Goal: Task Accomplishment & Management: Use online tool/utility

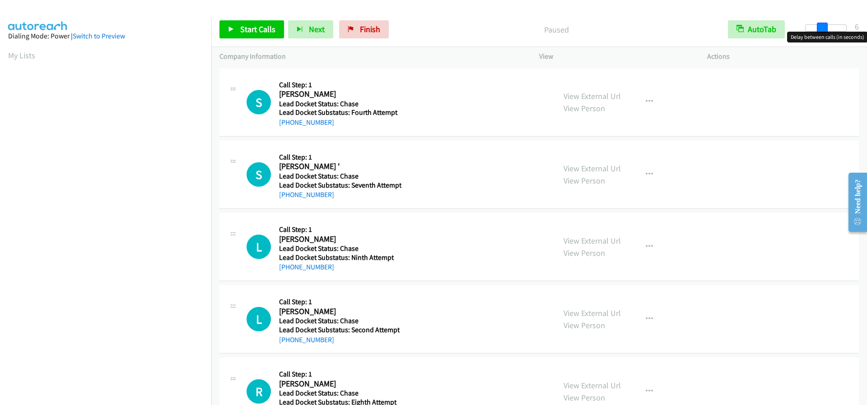
drag, startPoint x: 807, startPoint y: 26, endPoint x: 823, endPoint y: 28, distance: 16.4
click at [823, 28] on span at bounding box center [822, 28] width 11 height 11
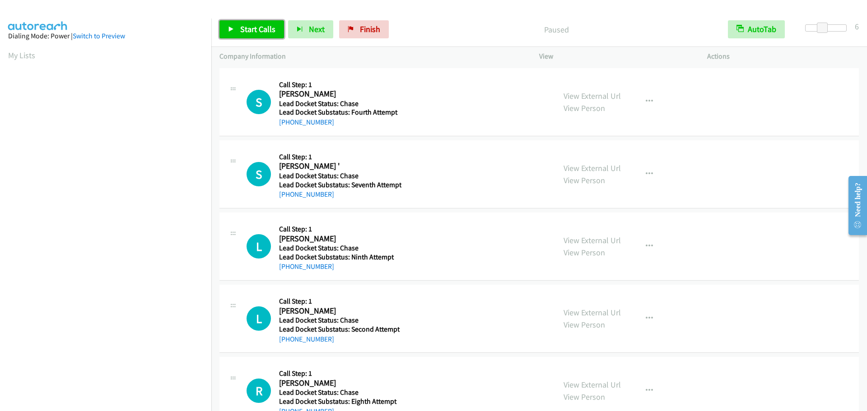
click at [260, 31] on span "Start Calls" at bounding box center [257, 29] width 35 height 10
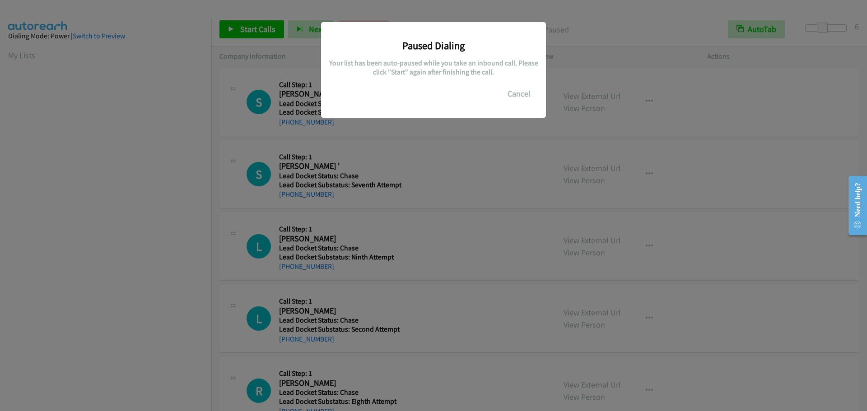
scroll to position [95, 0]
click at [521, 92] on button "Cancel" at bounding box center [519, 94] width 40 height 18
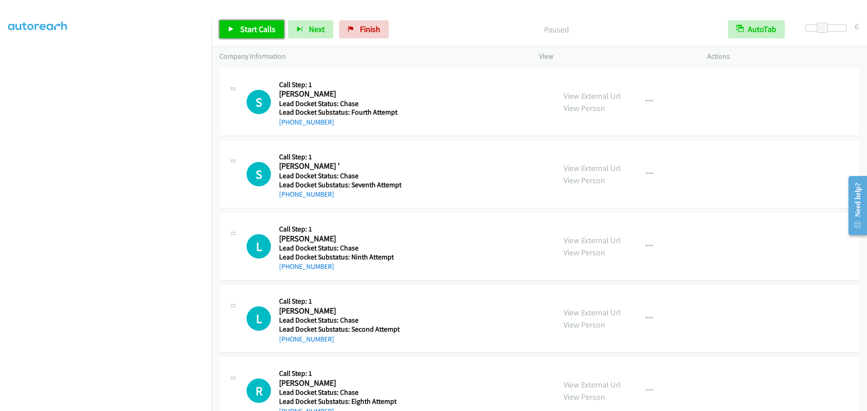
click at [254, 35] on link "Start Calls" at bounding box center [251, 29] width 65 height 18
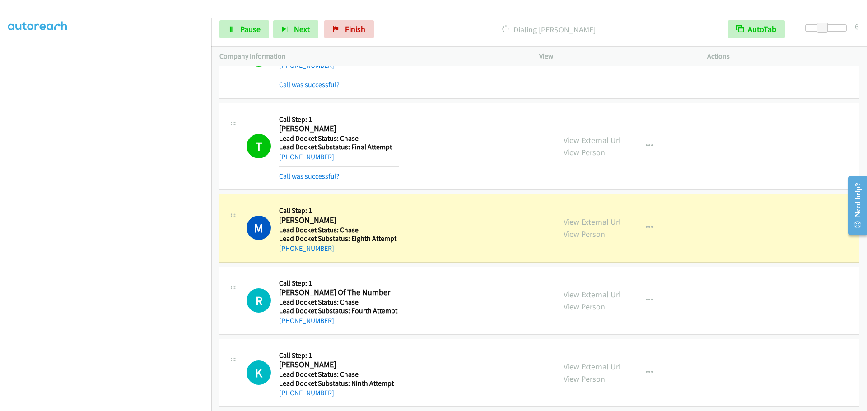
scroll to position [677, 0]
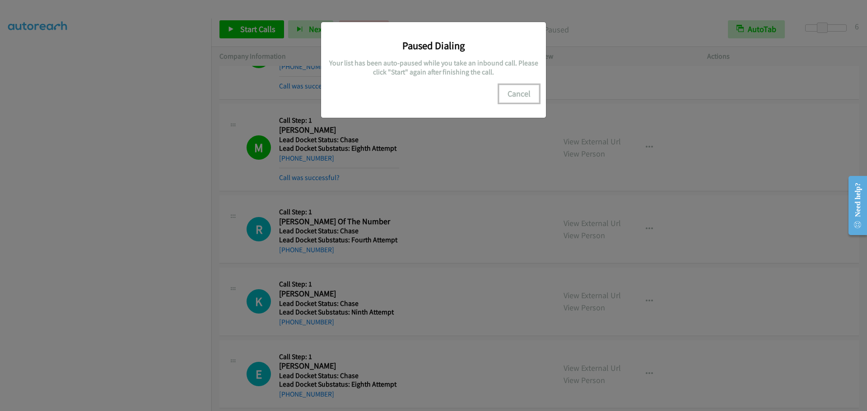
click at [513, 100] on button "Cancel" at bounding box center [519, 94] width 40 height 18
click at [522, 93] on button "Cancel" at bounding box center [519, 94] width 40 height 18
click at [524, 91] on button "Cancel" at bounding box center [519, 94] width 40 height 18
click at [517, 100] on button "Cancel" at bounding box center [519, 94] width 40 height 18
click at [526, 92] on button "Cancel" at bounding box center [519, 94] width 40 height 18
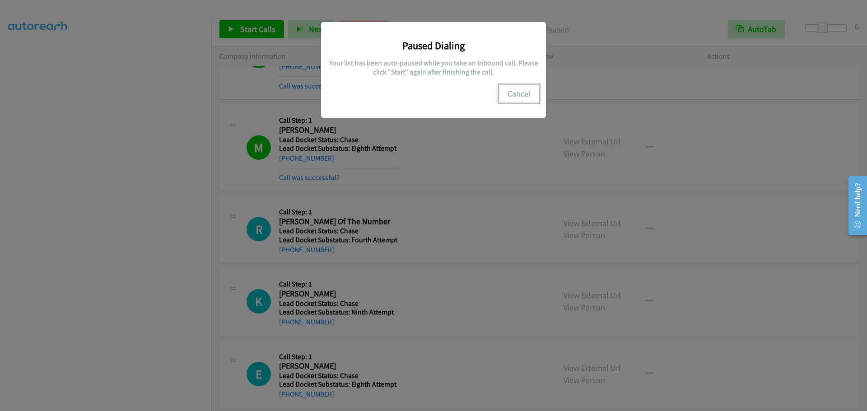
click at [526, 92] on button "Cancel" at bounding box center [519, 94] width 40 height 18
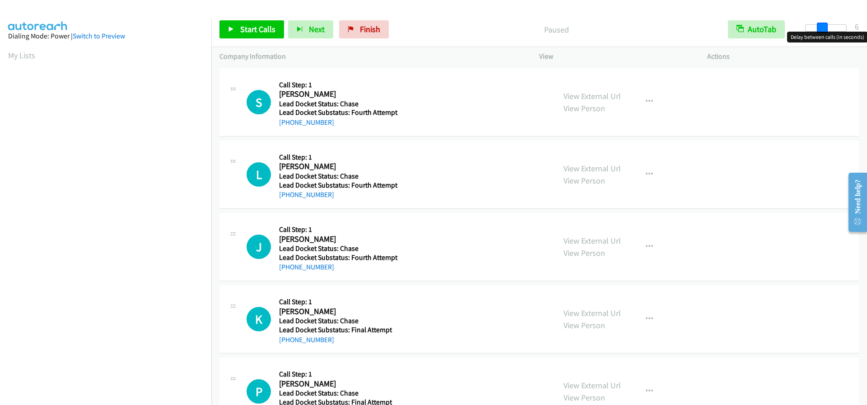
drag, startPoint x: 804, startPoint y: 27, endPoint x: 819, endPoint y: 25, distance: 15.5
click at [819, 25] on span at bounding box center [822, 28] width 11 height 11
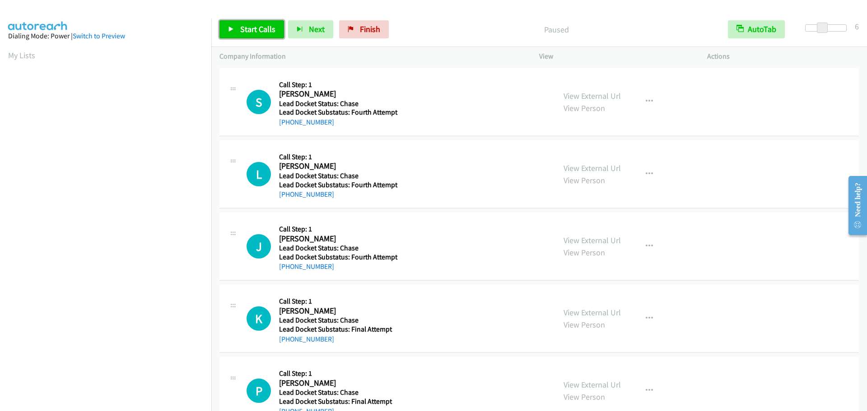
click at [241, 30] on span "Start Calls" at bounding box center [257, 29] width 35 height 10
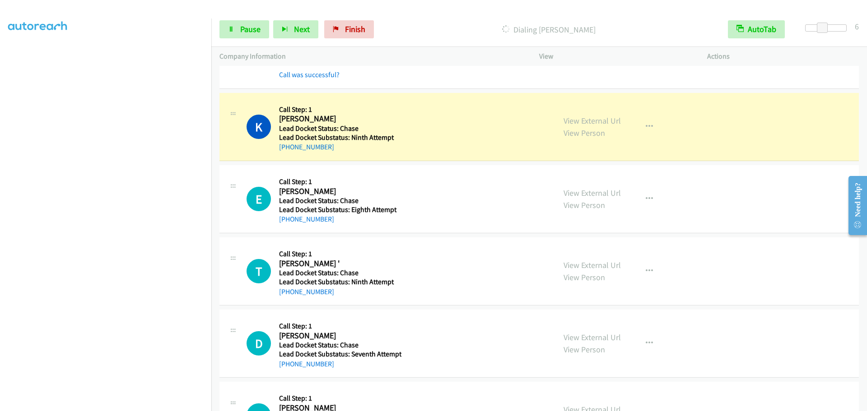
scroll to position [903, 0]
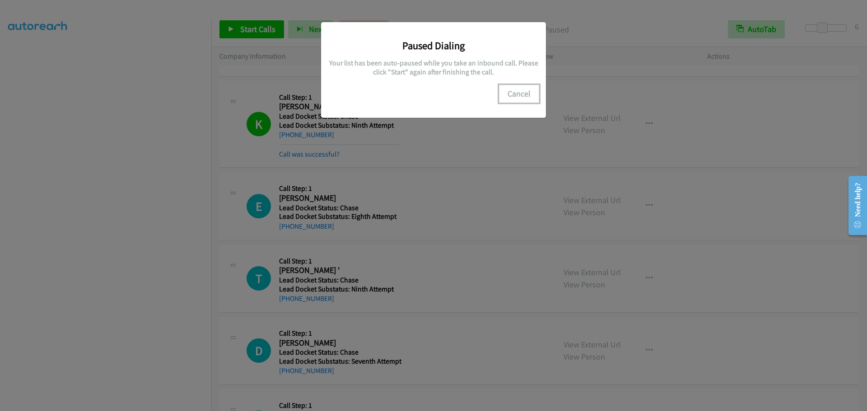
click at [528, 98] on button "Cancel" at bounding box center [519, 94] width 40 height 18
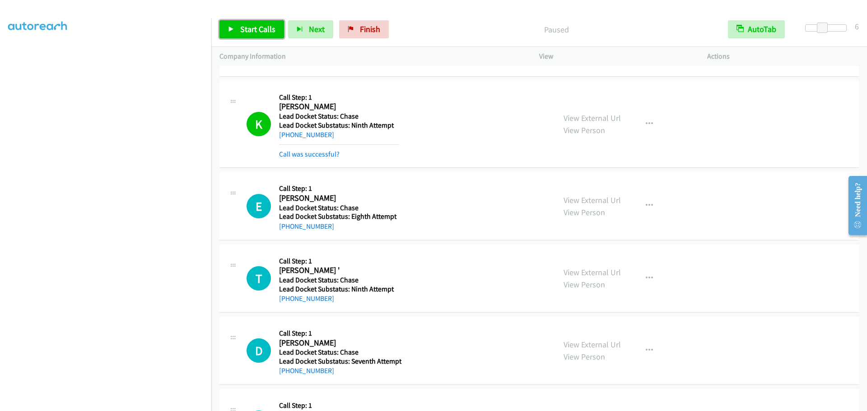
click at [252, 33] on span "Start Calls" at bounding box center [257, 29] width 35 height 10
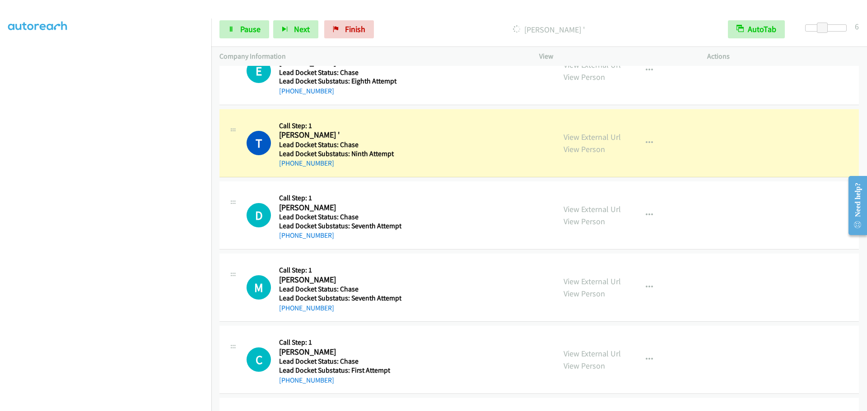
scroll to position [1084, 0]
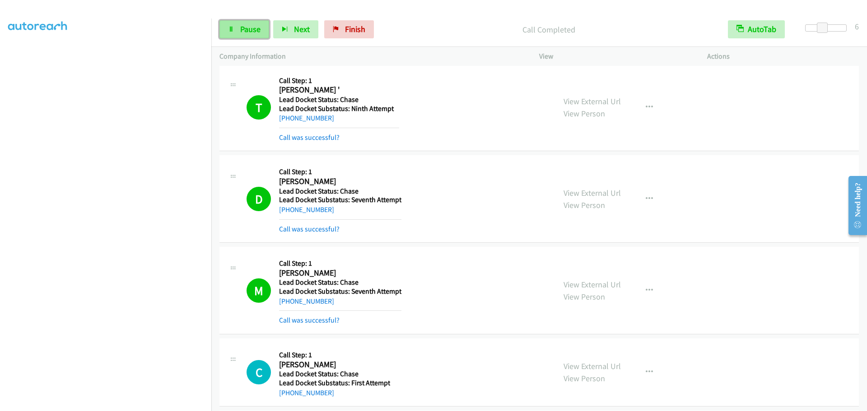
click at [261, 23] on link "Pause" at bounding box center [244, 29] width 50 height 18
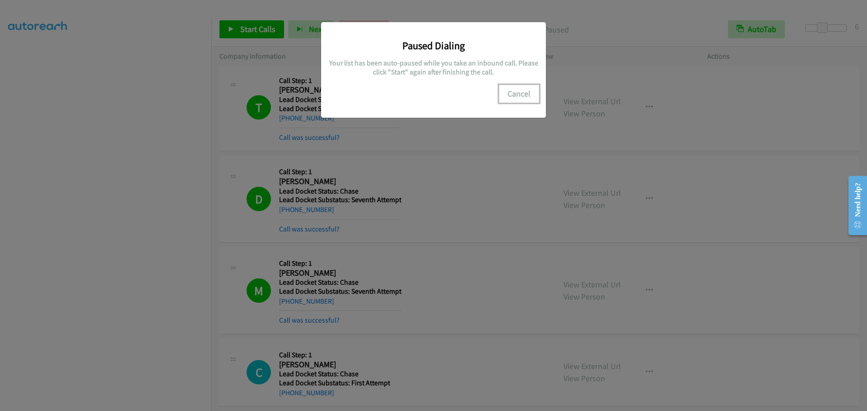
click at [510, 95] on button "Cancel" at bounding box center [519, 94] width 40 height 18
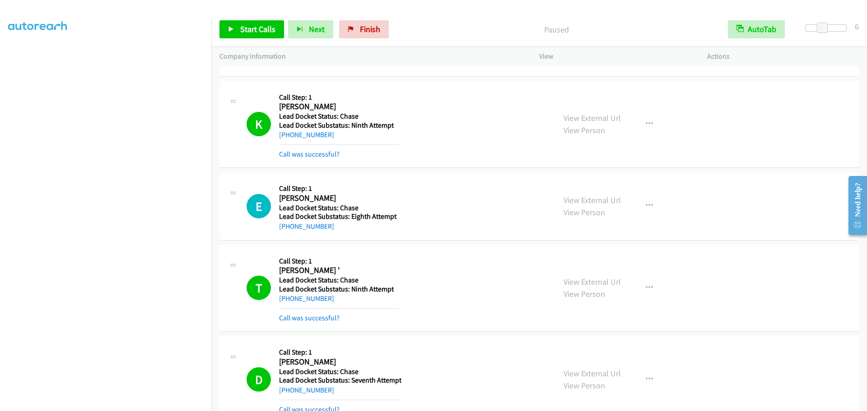
scroll to position [0, 0]
click at [16, 61] on section "My Lists" at bounding box center [105, 55] width 195 height 12
click at [20, 52] on link "My Lists" at bounding box center [21, 55] width 27 height 10
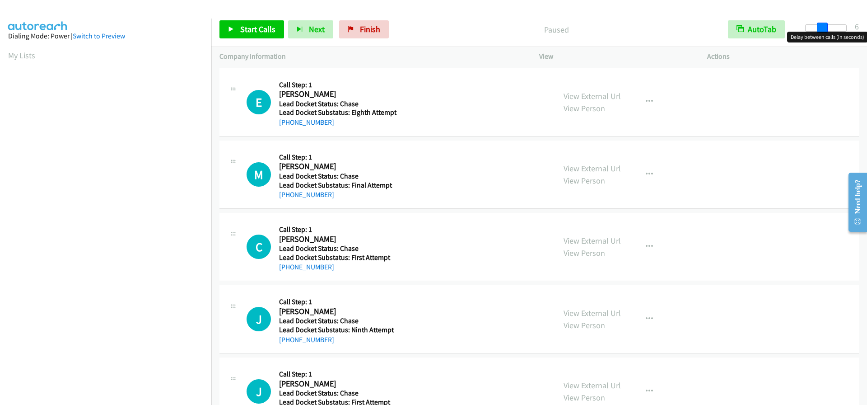
drag, startPoint x: 803, startPoint y: 29, endPoint x: 819, endPoint y: 29, distance: 15.8
click at [819, 29] on span at bounding box center [822, 28] width 11 height 11
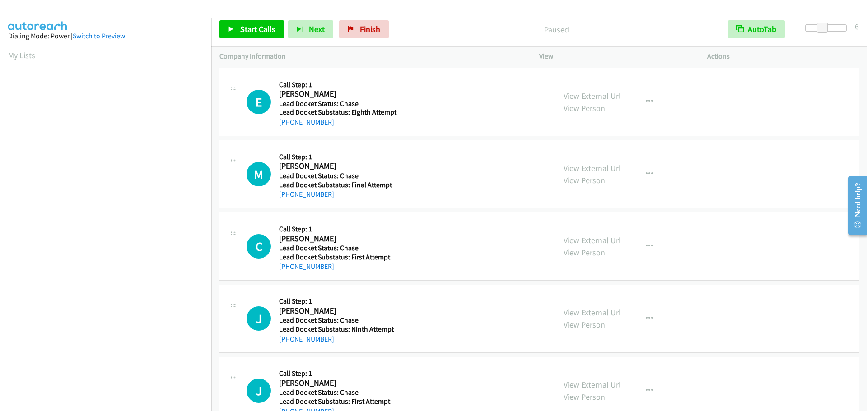
scroll to position [95, 0]
click at [264, 32] on span "Start Calls" at bounding box center [257, 29] width 35 height 10
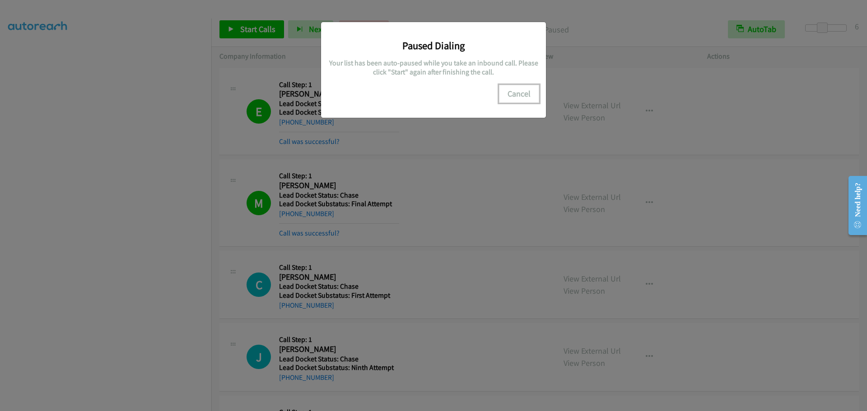
click at [518, 92] on button "Cancel" at bounding box center [519, 94] width 40 height 18
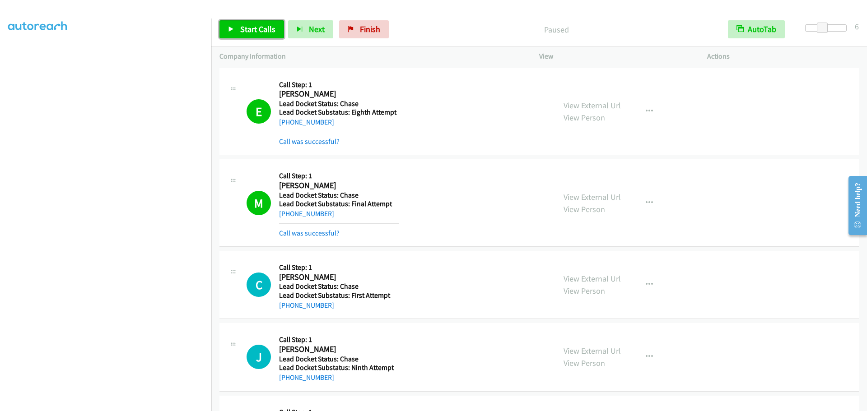
click at [243, 28] on span "Start Calls" at bounding box center [257, 29] width 35 height 10
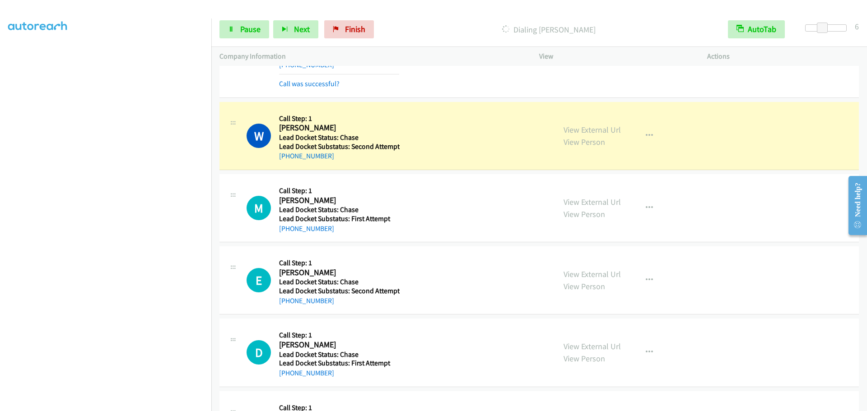
scroll to position [497, 0]
click at [252, 30] on span "Pause" at bounding box center [250, 29] width 20 height 10
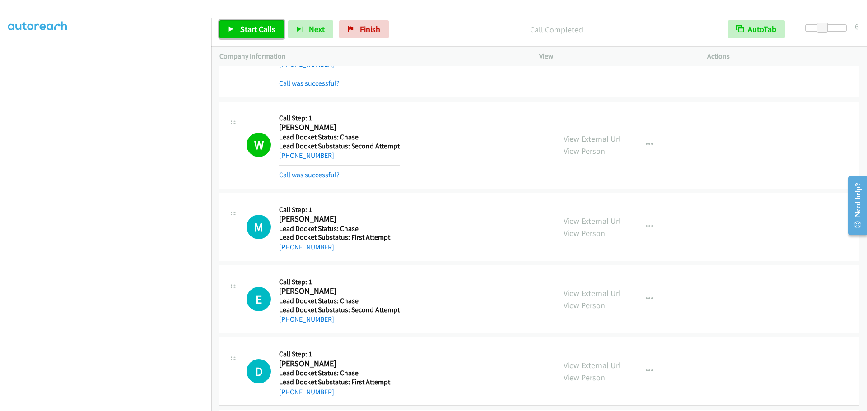
click at [269, 33] on span "Start Calls" at bounding box center [257, 29] width 35 height 10
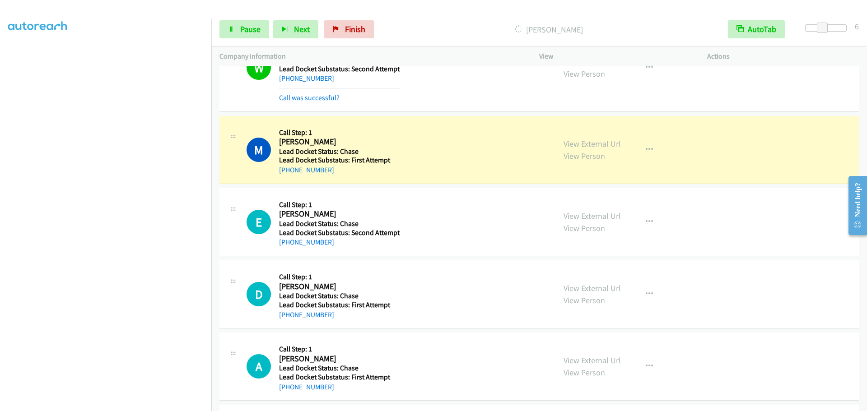
scroll to position [587, 0]
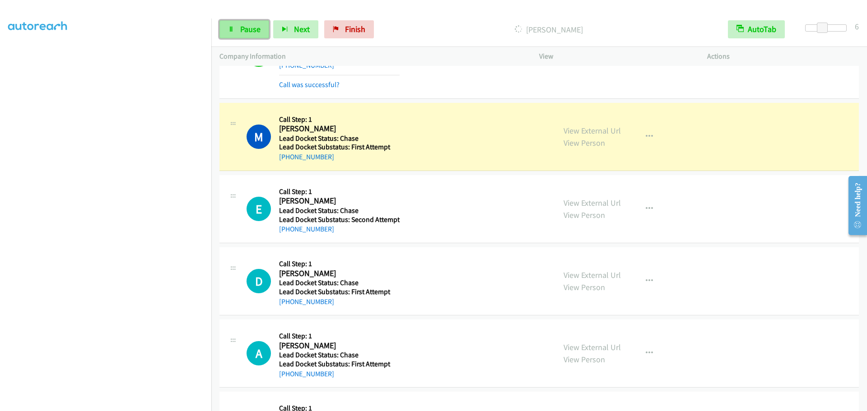
click at [251, 37] on link "Pause" at bounding box center [244, 29] width 50 height 18
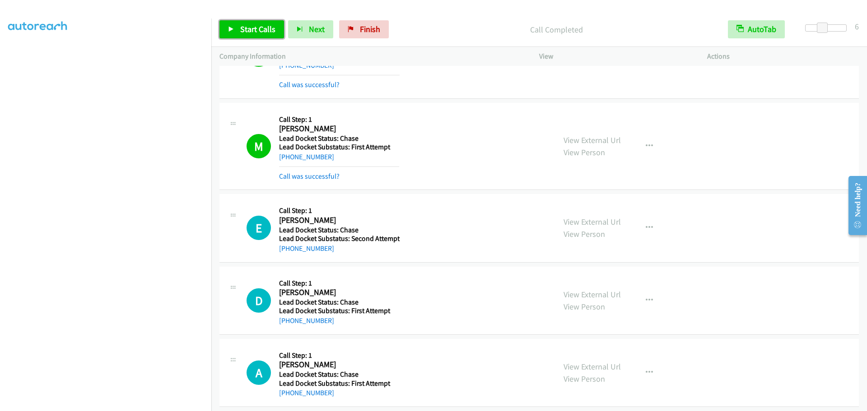
click at [249, 36] on link "Start Calls" at bounding box center [251, 29] width 65 height 18
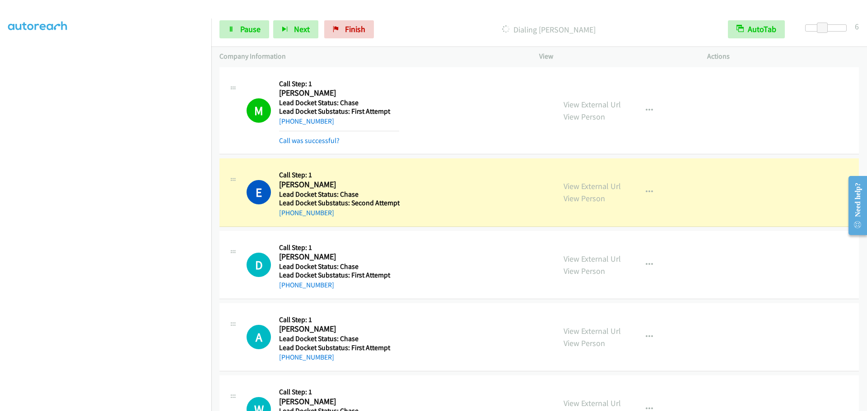
scroll to position [677, 0]
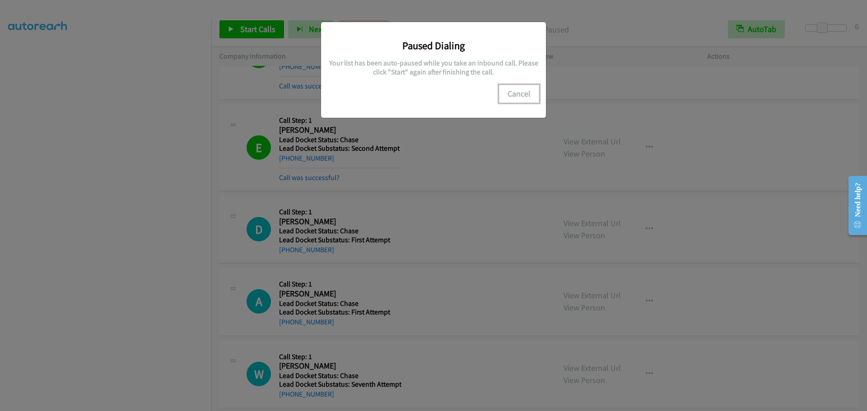
click at [522, 93] on button "Cancel" at bounding box center [519, 94] width 40 height 18
click at [520, 96] on button "Cancel" at bounding box center [519, 94] width 40 height 18
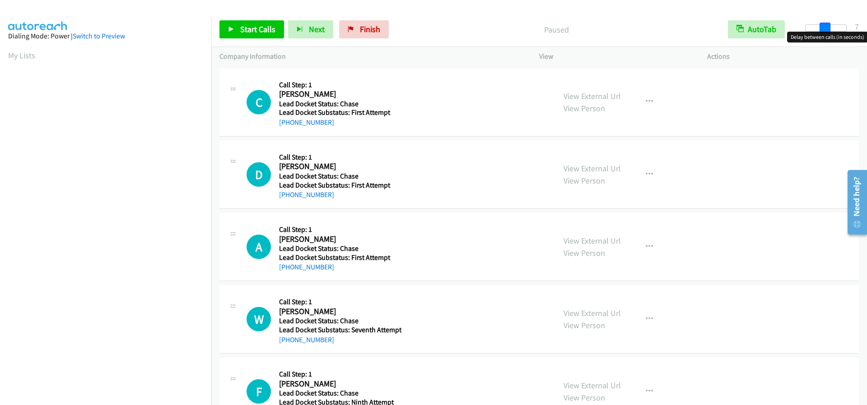
drag, startPoint x: 805, startPoint y: 29, endPoint x: 824, endPoint y: 28, distance: 19.0
click at [824, 28] on span at bounding box center [825, 28] width 11 height 11
click at [820, 28] on span at bounding box center [822, 28] width 11 height 11
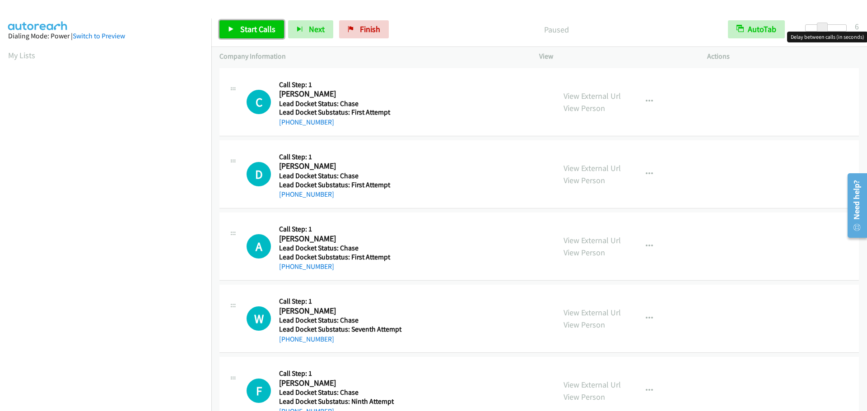
click at [264, 25] on span "Start Calls" at bounding box center [257, 29] width 35 height 10
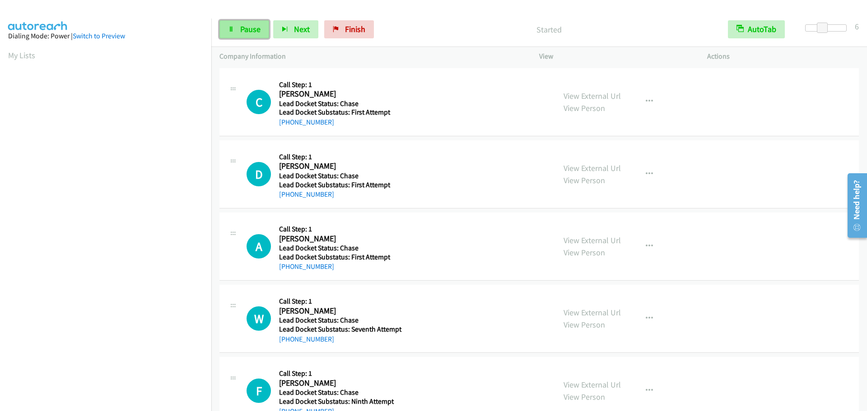
click at [243, 29] on span "Pause" at bounding box center [250, 29] width 20 height 10
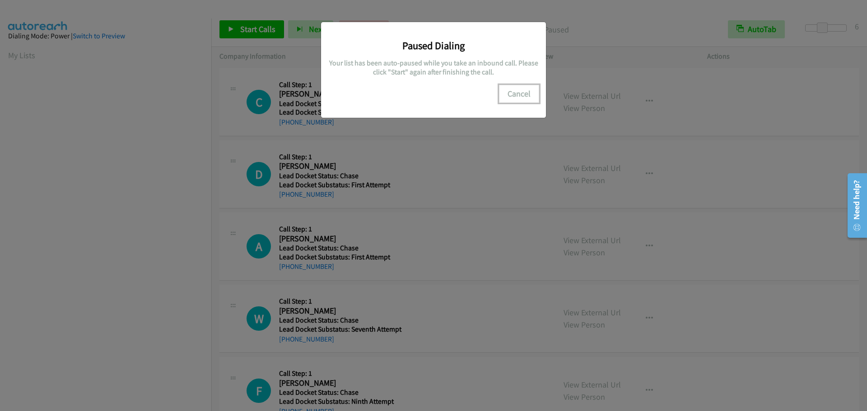
click at [522, 96] on button "Cancel" at bounding box center [519, 94] width 40 height 18
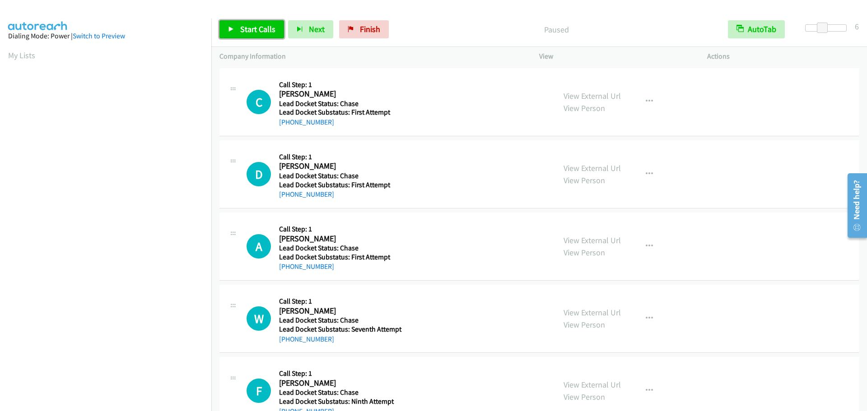
click at [263, 33] on span "Start Calls" at bounding box center [257, 29] width 35 height 10
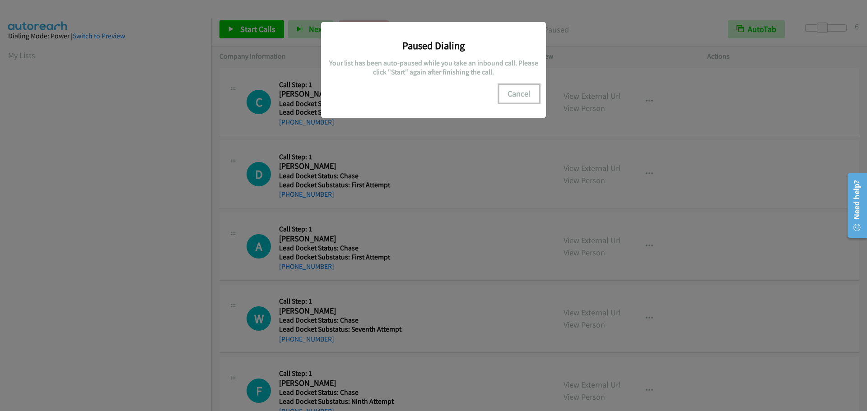
click at [517, 96] on button "Cancel" at bounding box center [519, 94] width 40 height 18
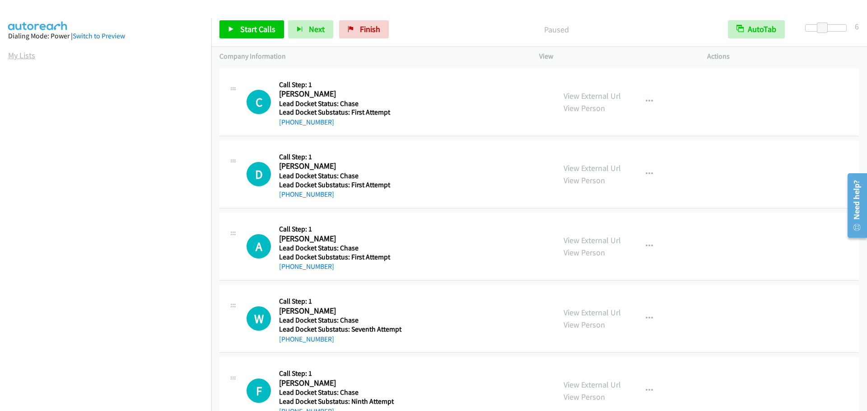
click at [27, 55] on link "My Lists" at bounding box center [21, 55] width 27 height 10
